Goal: Transaction & Acquisition: Purchase product/service

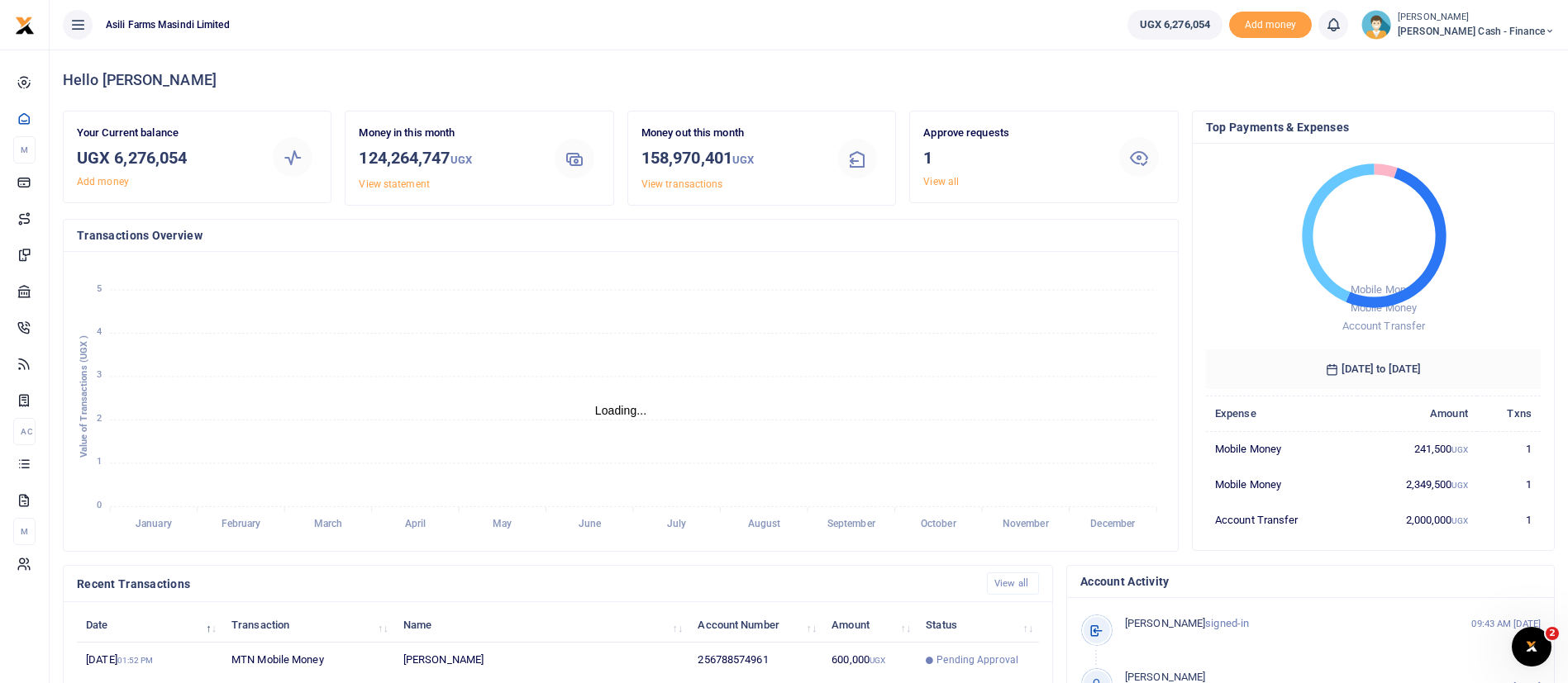
scroll to position [19, 19]
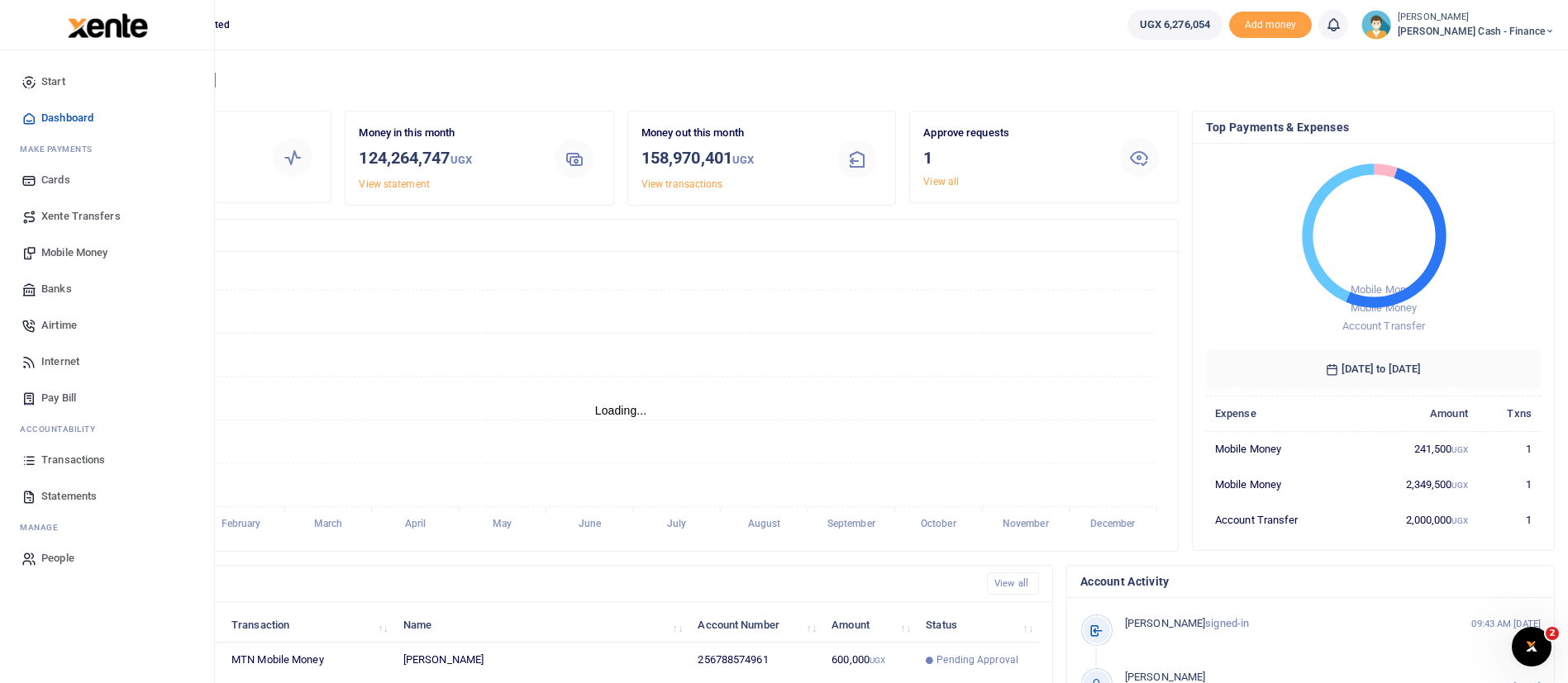
click at [72, 247] on span "Mobile Money" at bounding box center [74, 253] width 66 height 17
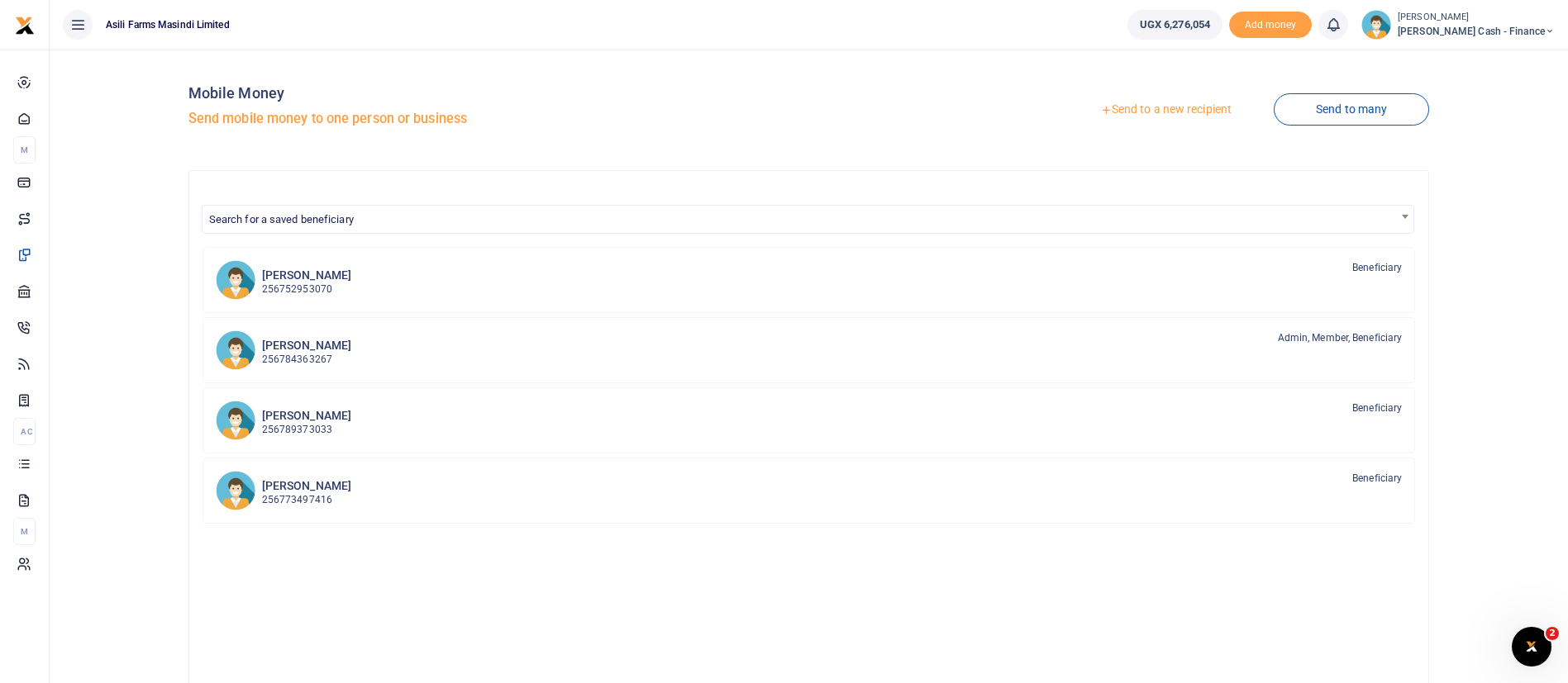
click at [1191, 103] on link "Send to a new recipient" at bounding box center [1166, 110] width 216 height 30
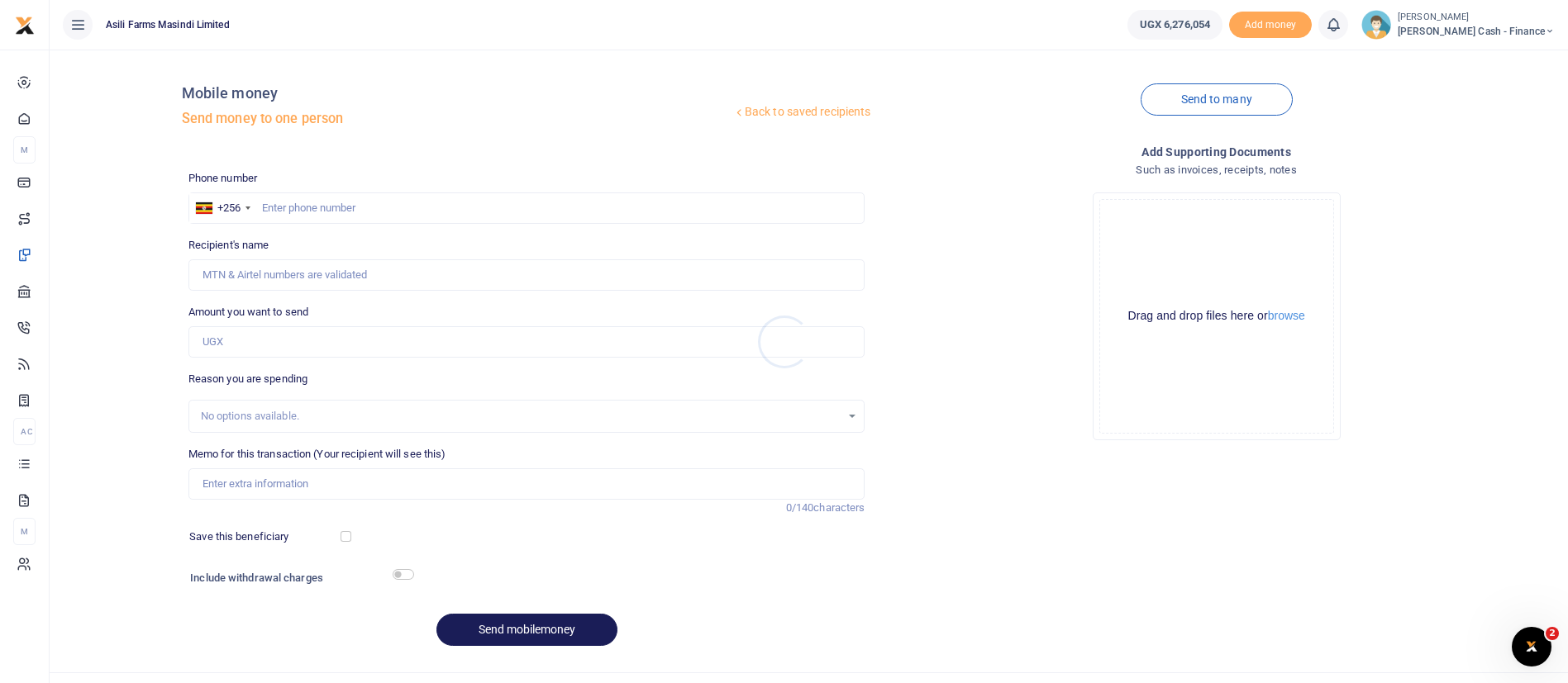
click at [292, 203] on div at bounding box center [784, 341] width 1568 height 683
click at [324, 203] on input "text" at bounding box center [527, 209] width 677 height 32
type input "775600682"
type input "[PERSON_NAME]"
type input "775600682"
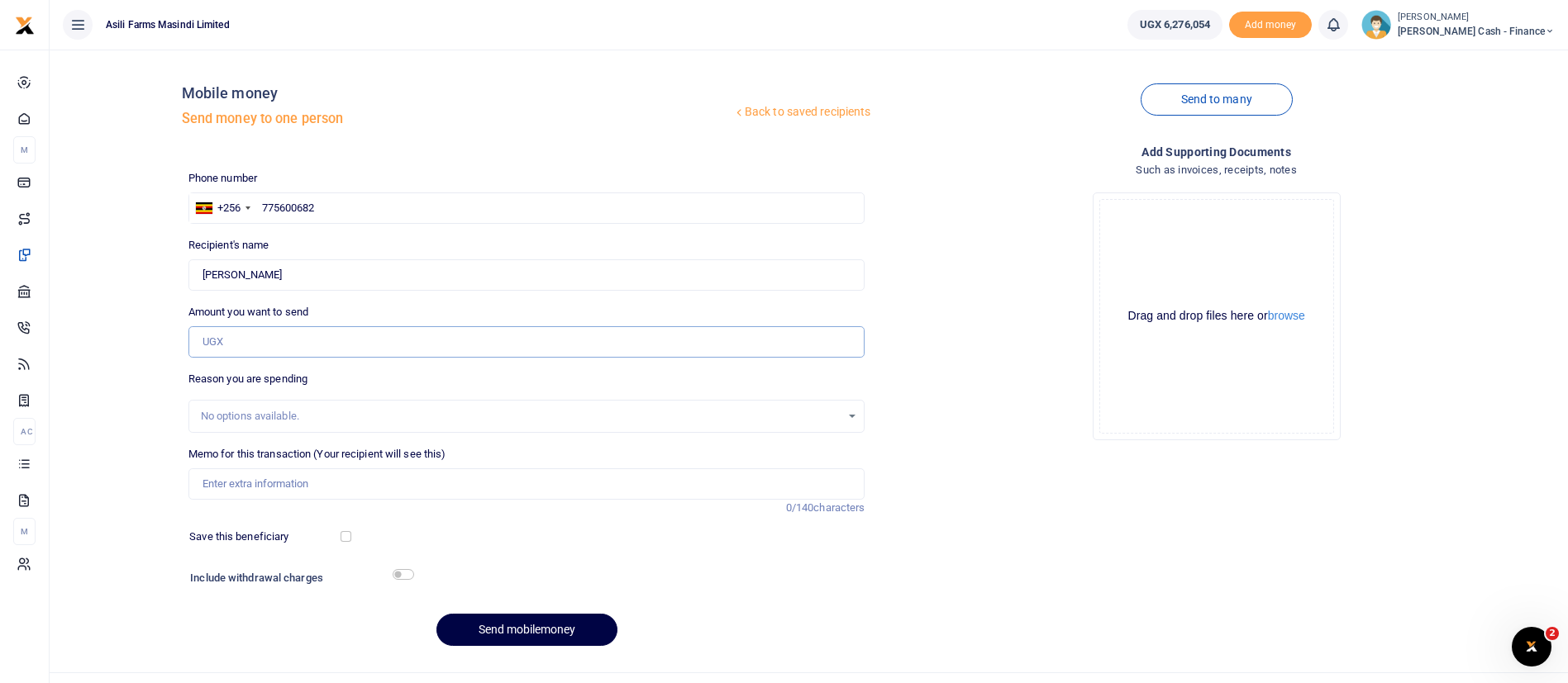
click at [285, 329] on input "Amount you want to send" at bounding box center [527, 342] width 677 height 32
type input "220,000"
click at [270, 478] on input "Memo for this transaction (Your recipient will see this)" at bounding box center [527, 484] width 677 height 32
type input "s"
click at [501, 488] on input "Staff meals for finance team dec week 16th to 20th and Alex IT" at bounding box center [527, 484] width 677 height 32
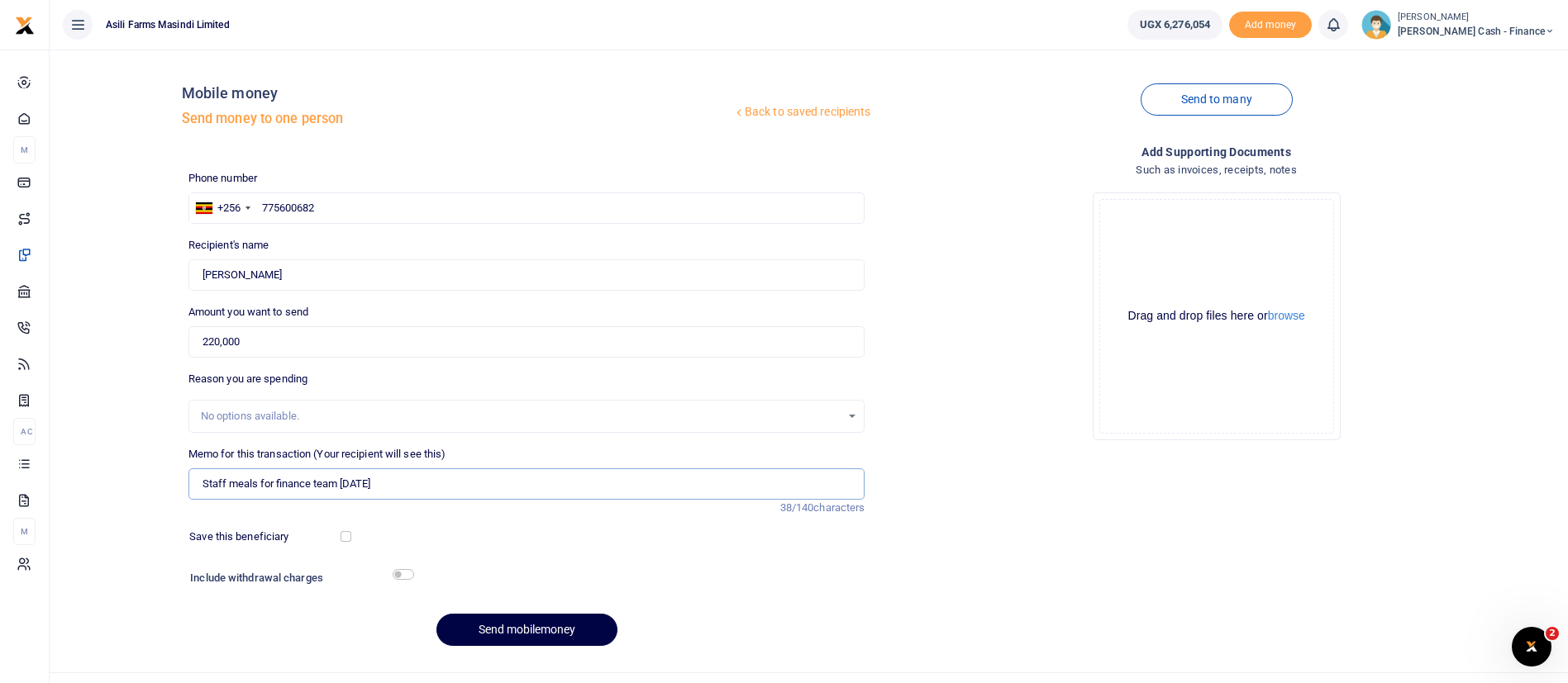
click at [368, 483] on input "Staff meals for finance team Sept 2025" at bounding box center [527, 484] width 677 height 32
click at [343, 488] on input "Staff meals for finance team Sept 2025" at bounding box center [527, 484] width 677 height 32
click at [338, 489] on input "Staff meals for finance team Sept 2025" at bounding box center [527, 484] width 677 height 32
type input "Staff meals for finance team 15-19 Sept 2025"
click at [1305, 321] on button "browse" at bounding box center [1286, 315] width 37 height 12
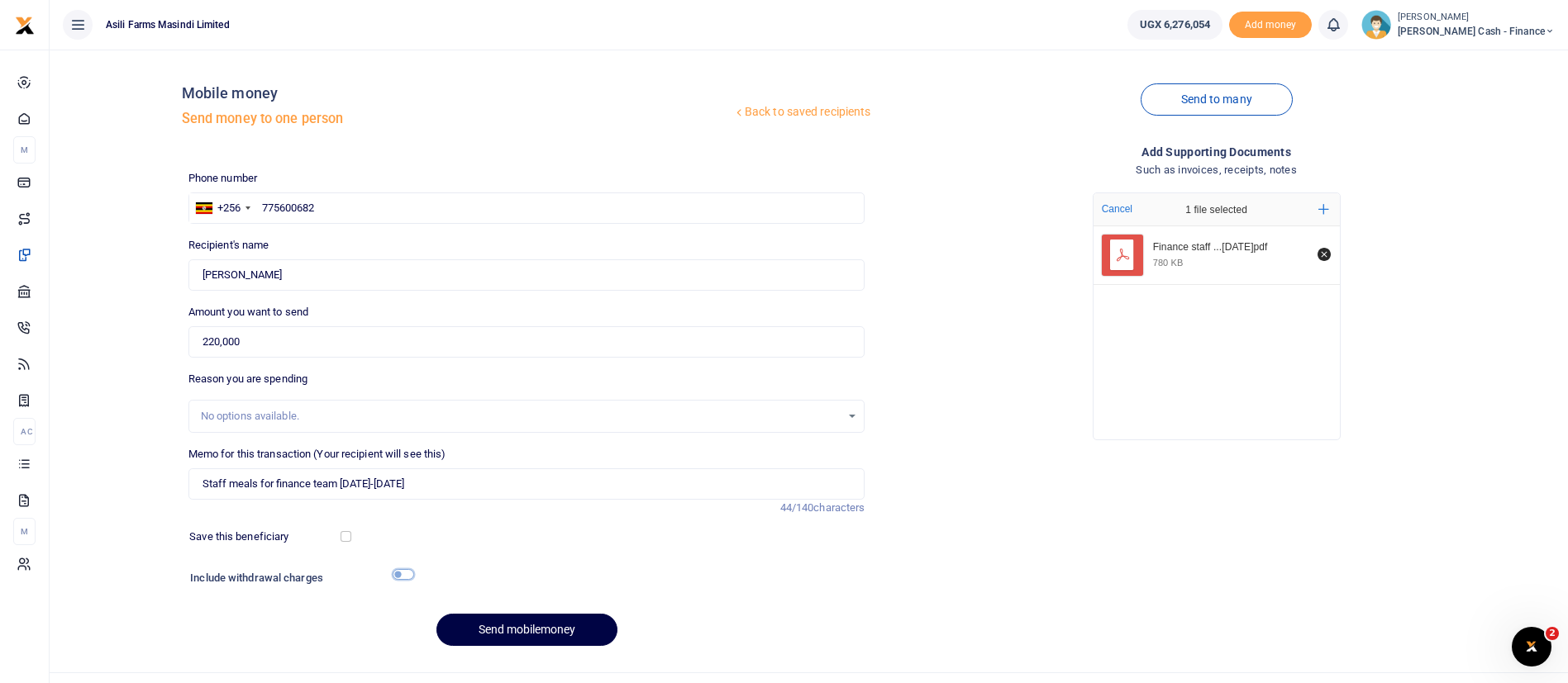
click at [407, 573] on input "checkbox" at bounding box center [402, 575] width 21 height 11
checkbox input "true"
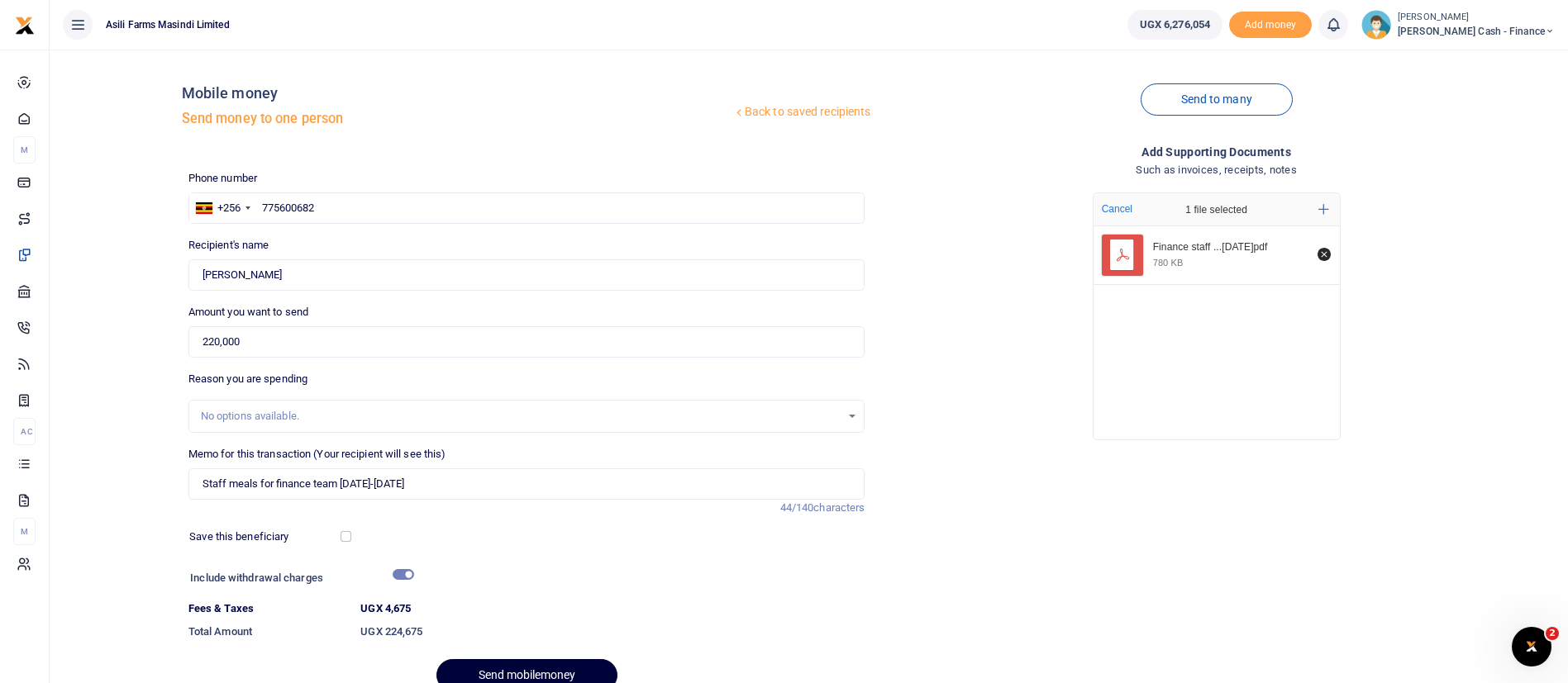
click at [549, 660] on button "Send mobilemoney" at bounding box center [527, 675] width 181 height 32
click at [360, 486] on input "Staff meals for finance team 15-19 Sept 2025" at bounding box center [527, 484] width 677 height 32
click at [354, 486] on input "Staff meals for finance team 15-19 Sept 2025" at bounding box center [527, 484] width 677 height 32
type input "Staff meals for finance team [DATE] to[DATE]"
click at [547, 509] on div "Memo for this transaction (Your recipient will see this) Staff meals for financ…" at bounding box center [527, 481] width 690 height 70
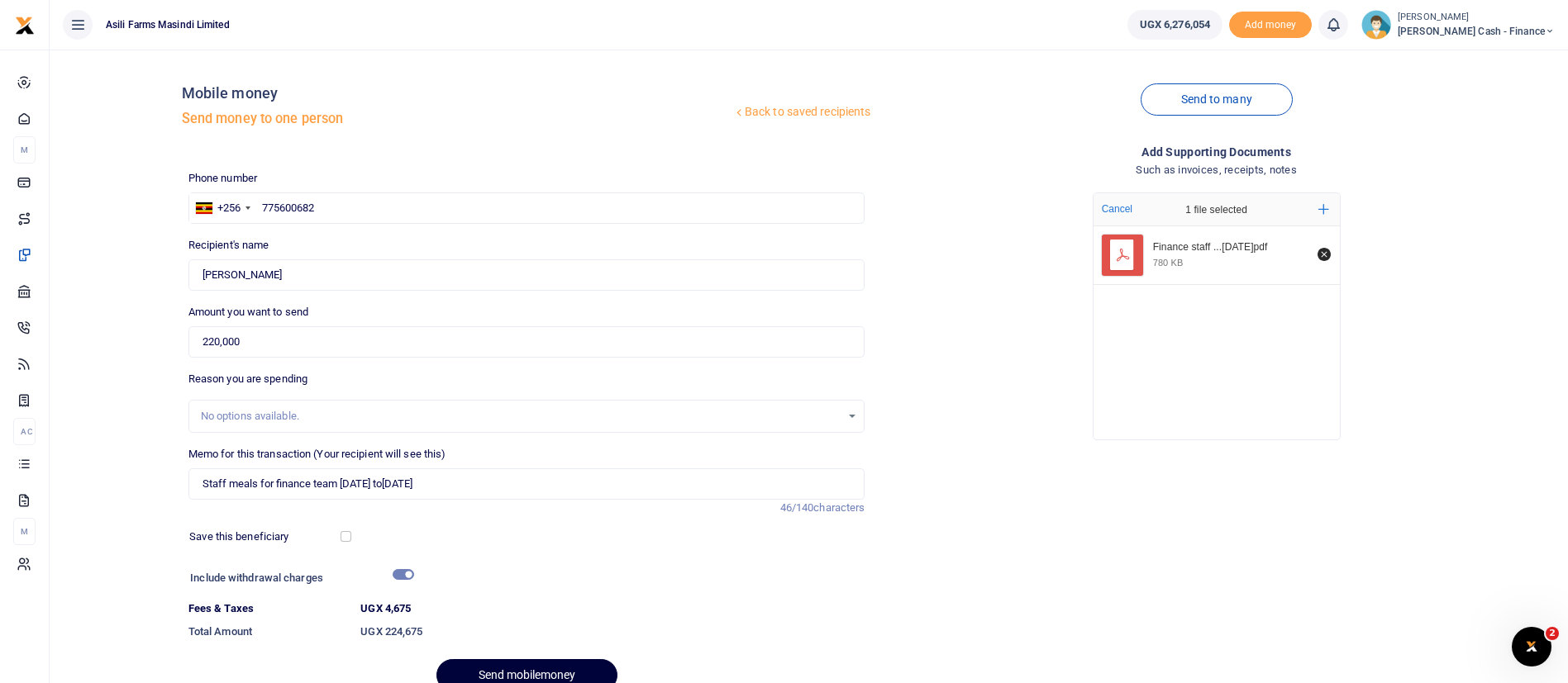
click at [494, 661] on button "Send mobilemoney" at bounding box center [527, 675] width 181 height 32
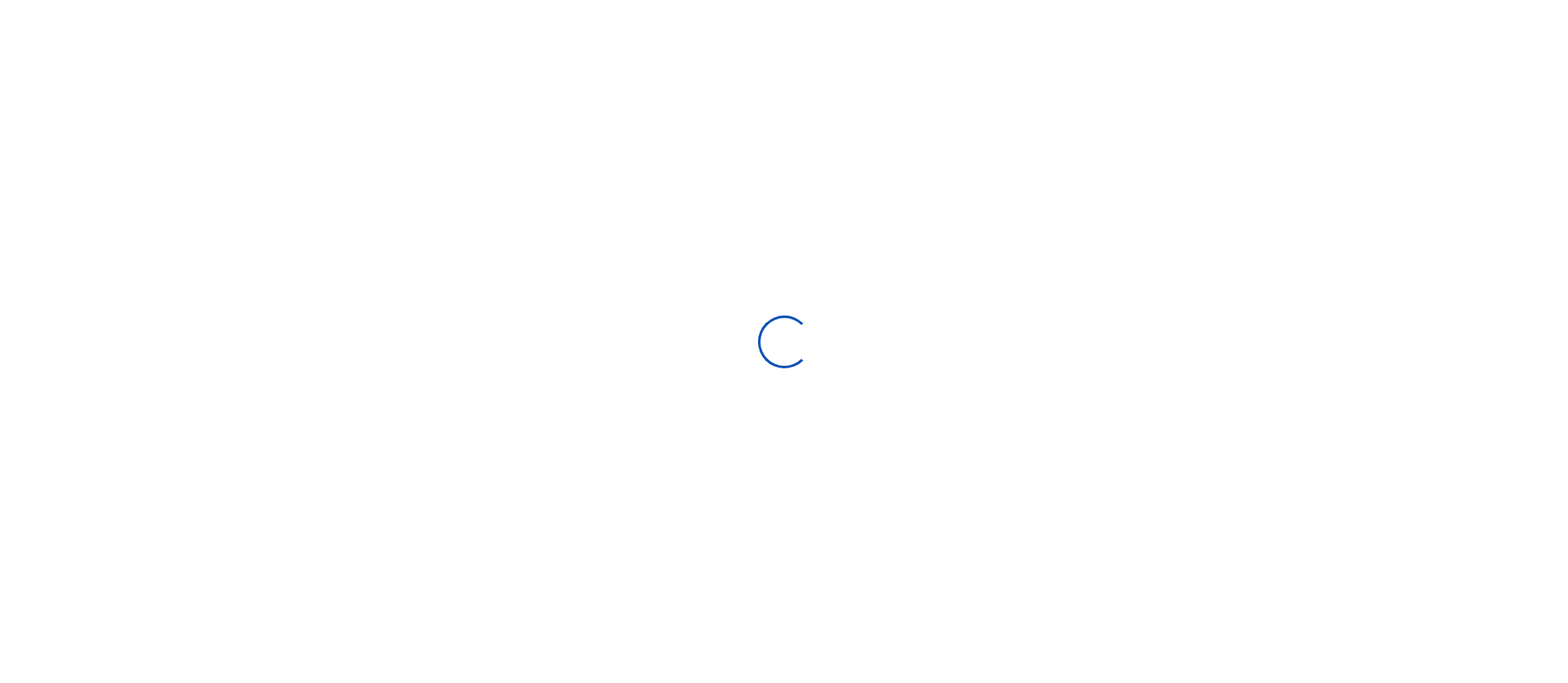
select select
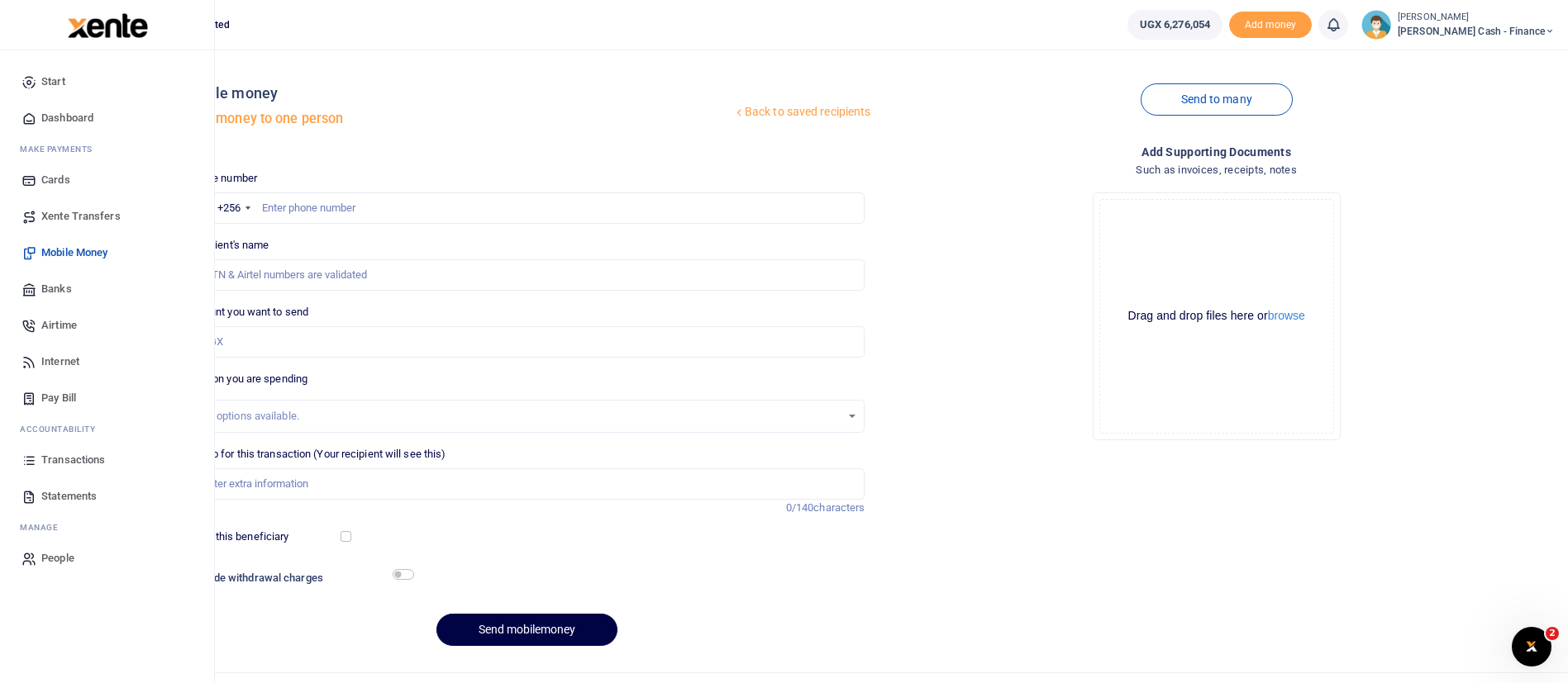
click at [83, 453] on span "Transactions" at bounding box center [73, 461] width 64 height 17
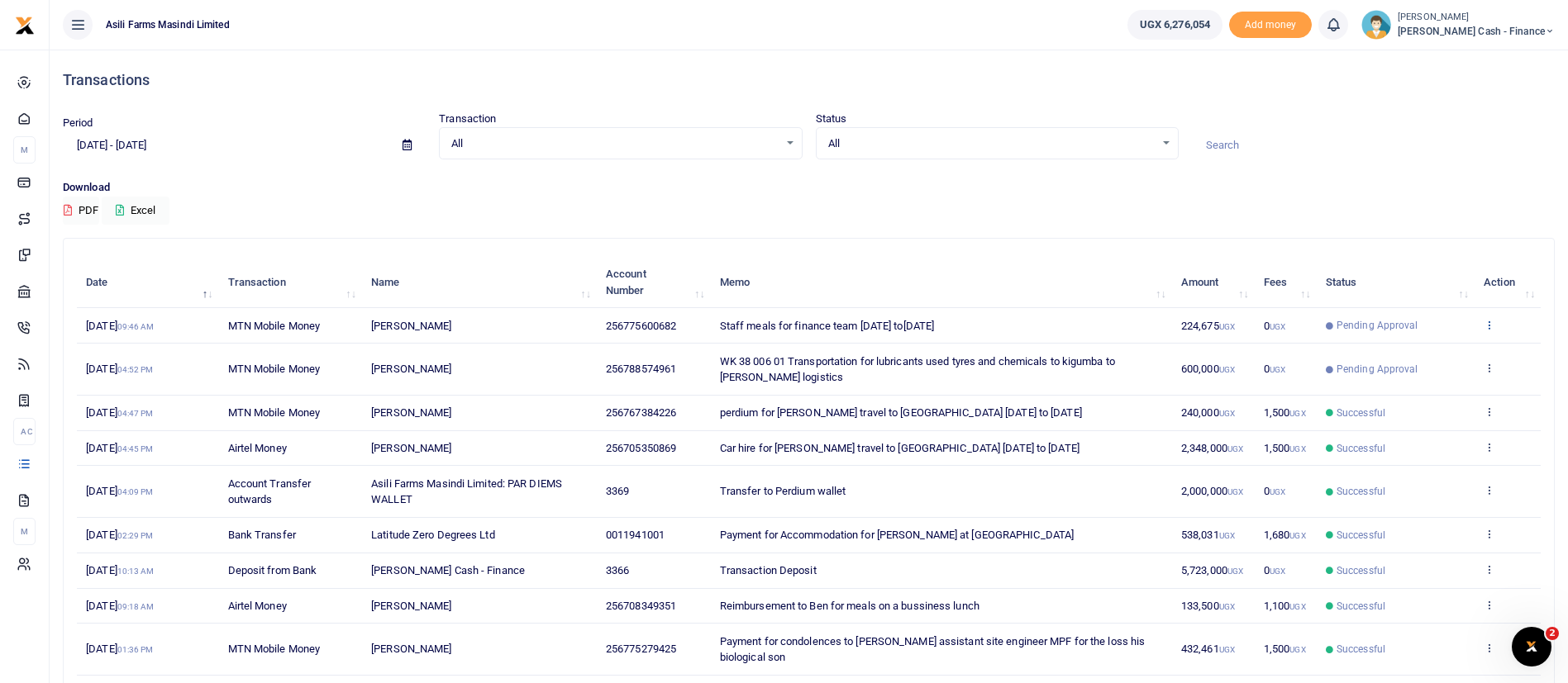
click at [1493, 329] on icon at bounding box center [1489, 324] width 11 height 11
click at [1460, 358] on link "View details" at bounding box center [1428, 352] width 131 height 23
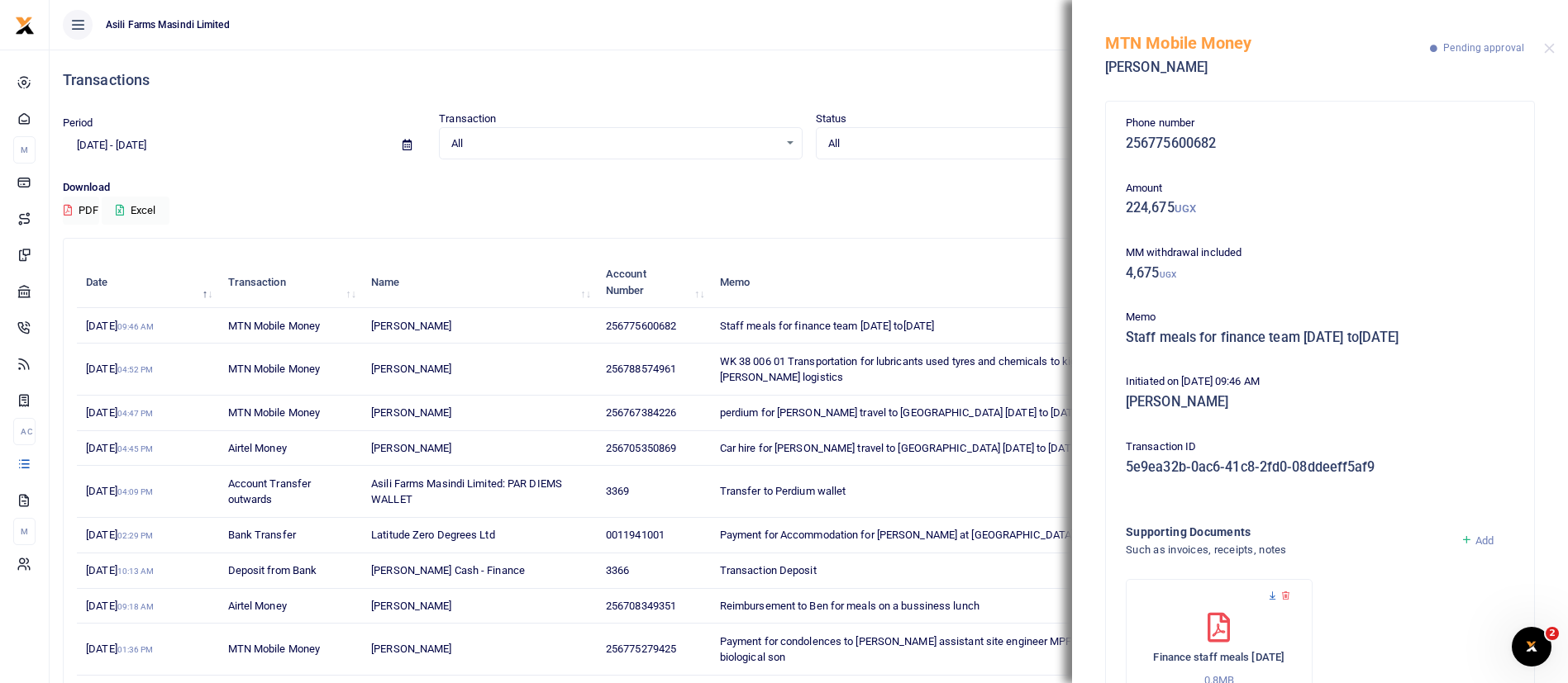
click at [1271, 595] on icon at bounding box center [1272, 596] width 11 height 11
